Goal: Find specific page/section: Find specific page/section

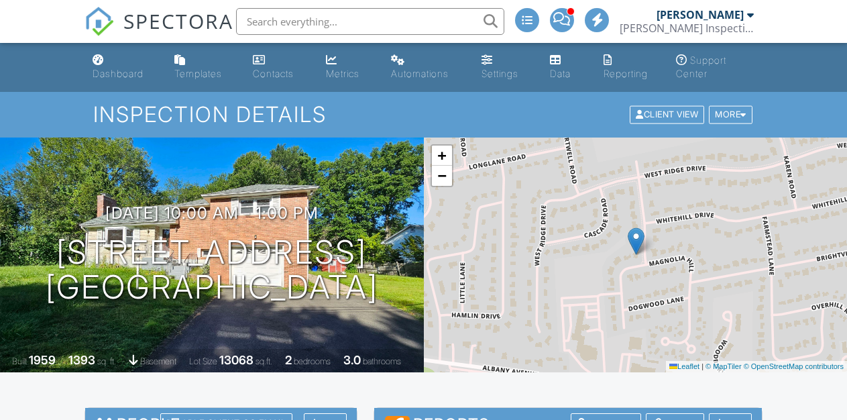
click at [300, 21] on input "text" at bounding box center [370, 21] width 268 height 27
click at [295, 34] on input "99" at bounding box center [370, 21] width 268 height 27
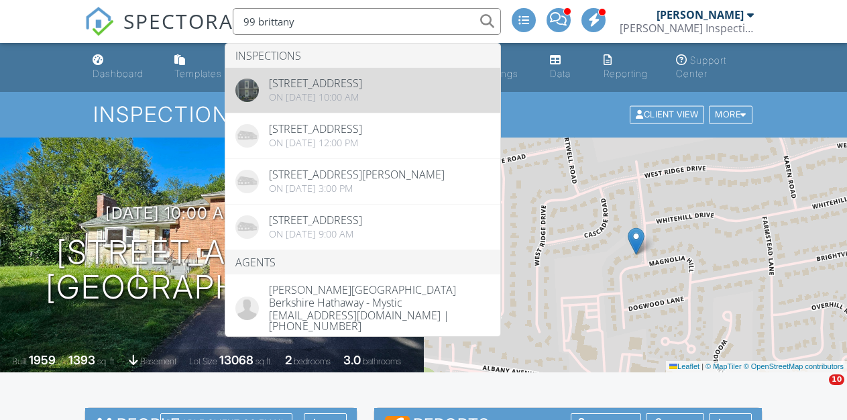
type input "99 brittany"
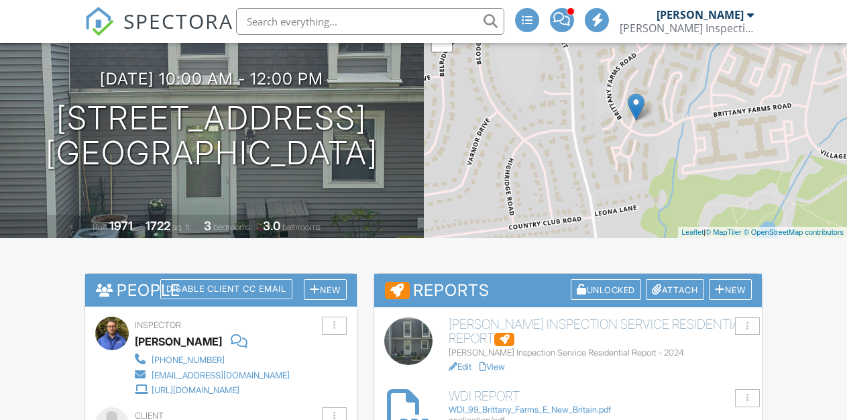
click at [501, 363] on link "View" at bounding box center [491, 366] width 25 height 10
